Goal: Transaction & Acquisition: Download file/media

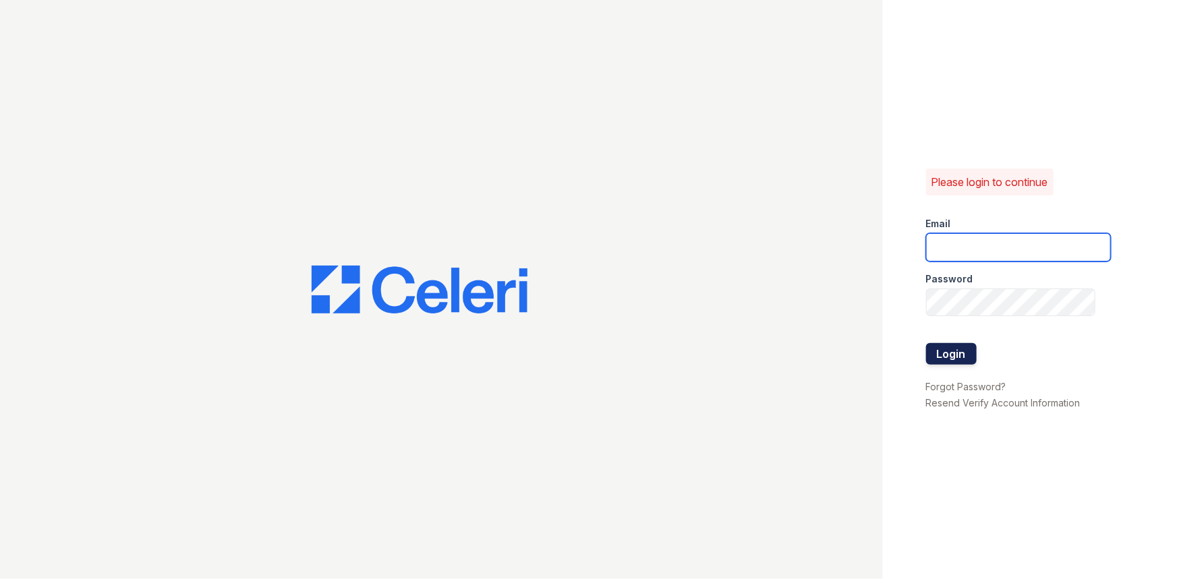
type input "athomas@mmgmgt.com"
click at [950, 361] on button "Login" at bounding box center [951, 354] width 51 height 22
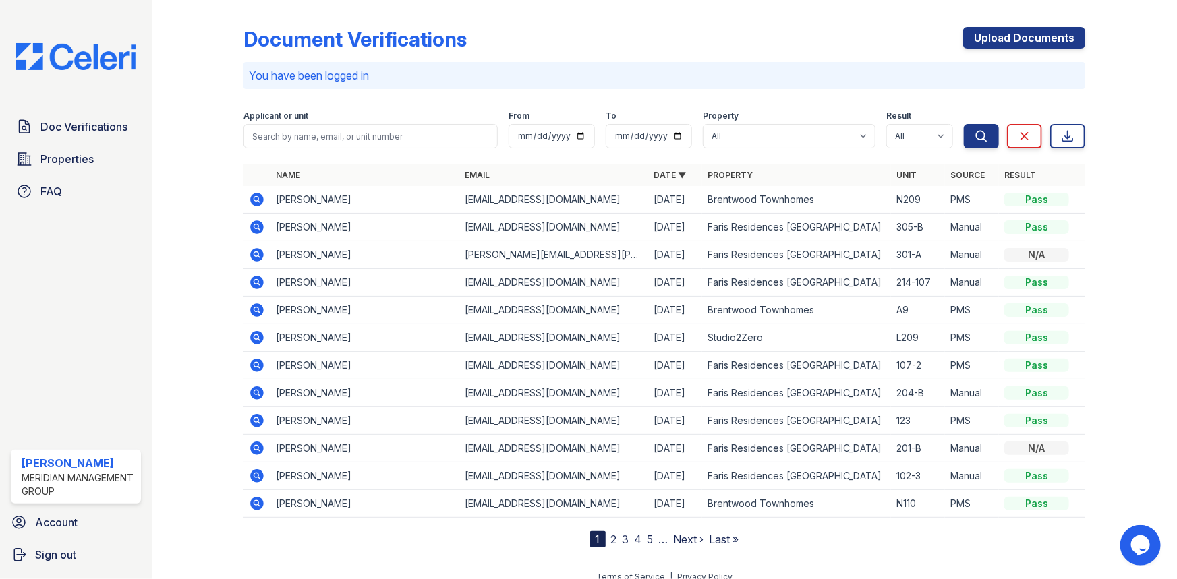
click at [254, 198] on icon at bounding box center [255, 198] width 3 height 3
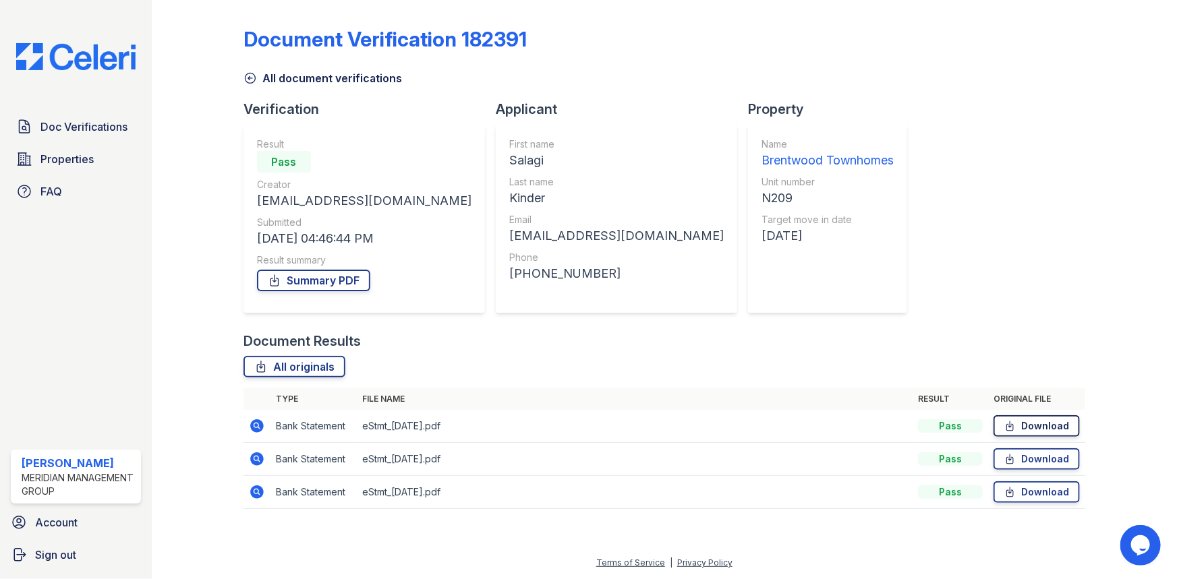
click at [1055, 425] on link "Download" at bounding box center [1036, 426] width 86 height 22
click at [1035, 459] on link "Download" at bounding box center [1036, 460] width 86 height 22
click at [1040, 494] on link "Download" at bounding box center [1036, 493] width 86 height 22
click at [1018, 424] on link "Download" at bounding box center [1036, 426] width 86 height 22
